Goal: Task Accomplishment & Management: Use online tool/utility

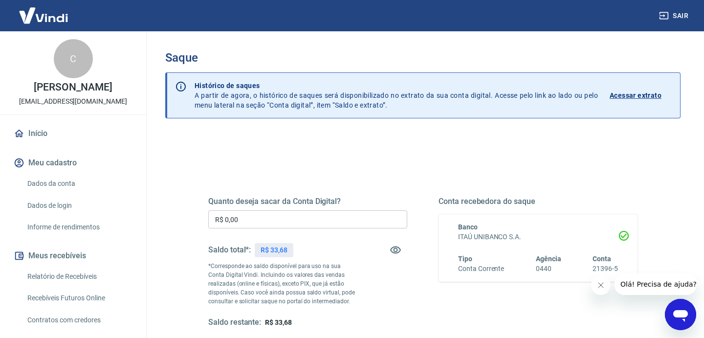
scroll to position [145, 0]
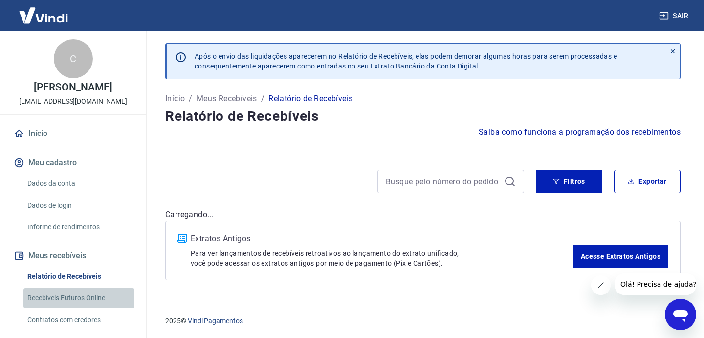
click at [98, 296] on link "Recebíveis Futuros Online" at bounding box center [78, 298] width 111 height 20
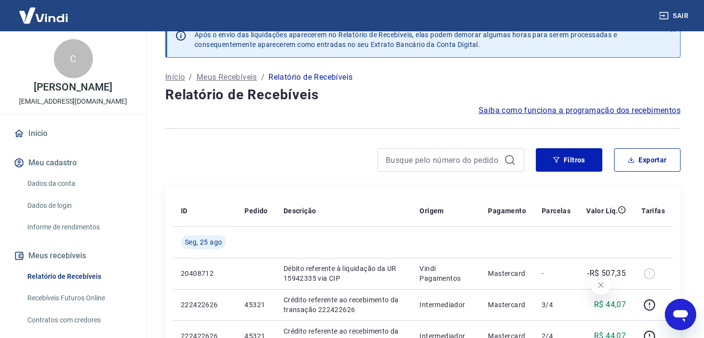
scroll to position [24, 0]
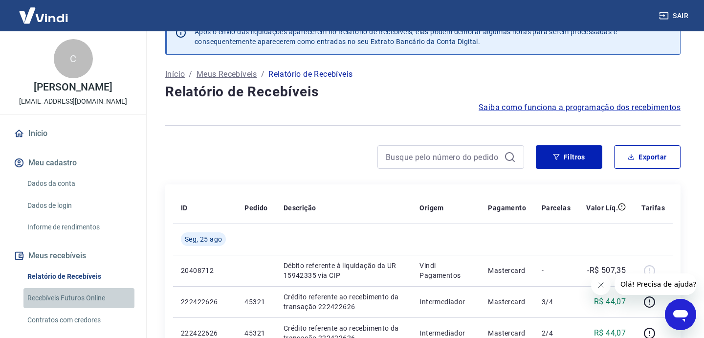
click at [110, 292] on link "Recebíveis Futuros Online" at bounding box center [78, 298] width 111 height 20
